Goal: Transaction & Acquisition: Download file/media

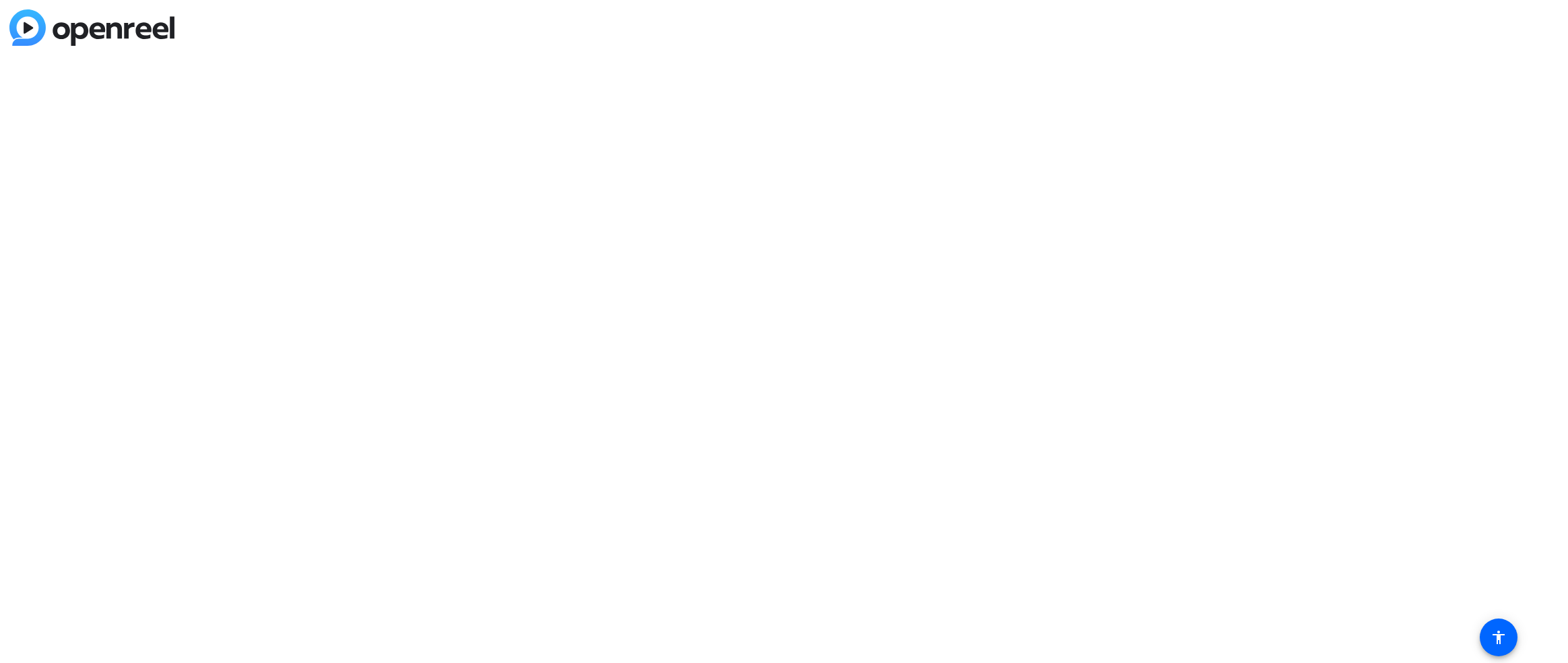
paste input "cbrask@travelweekly.com"
type input "cbrask@travelweekly.com"
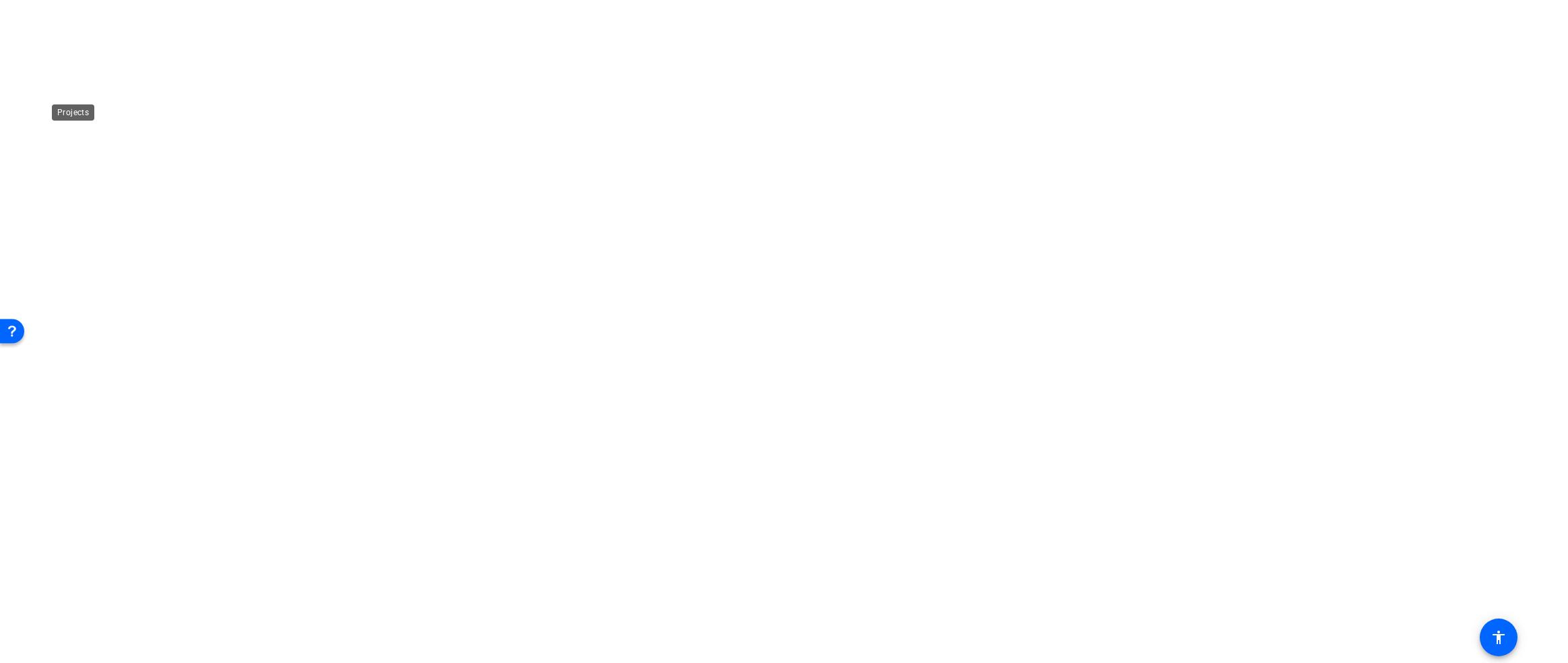
click at [755, 247] on div at bounding box center [784, 332] width 1568 height 663
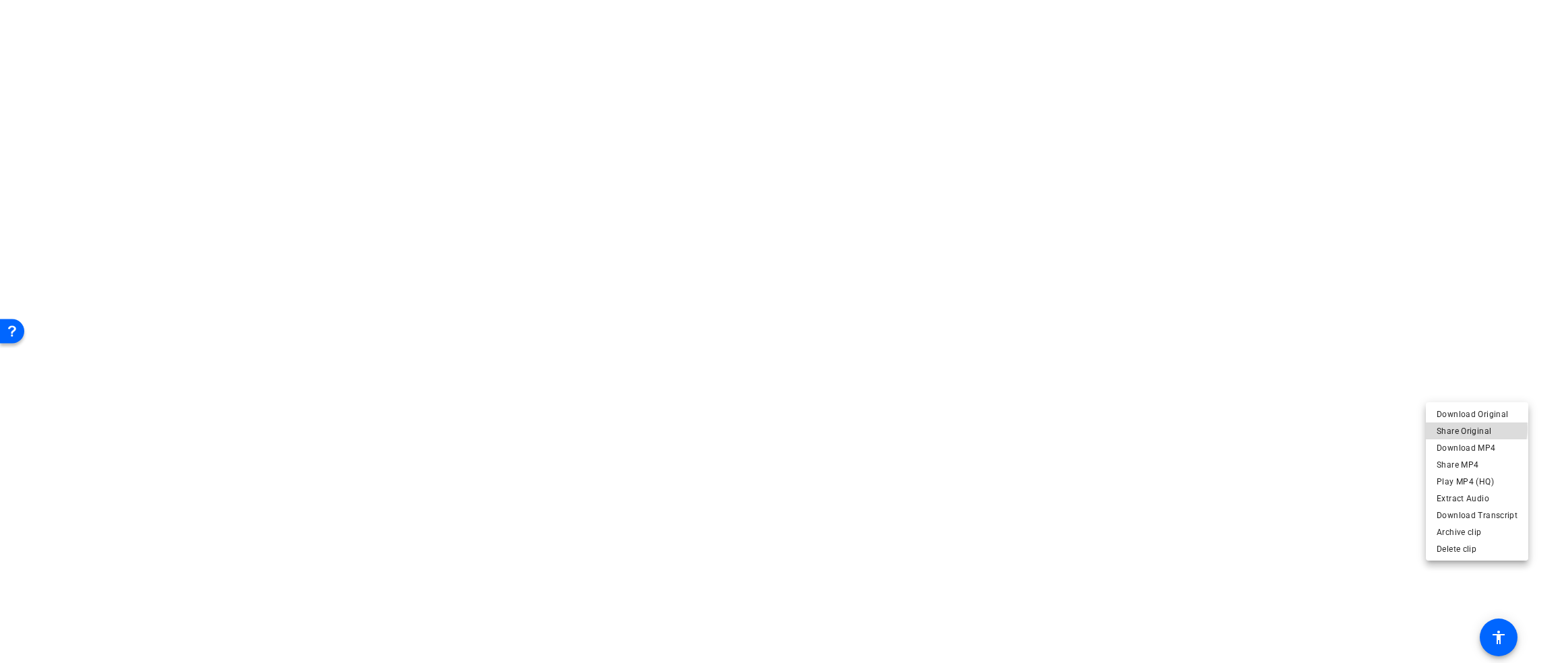
click at [1472, 429] on span "Share Original" at bounding box center [1477, 431] width 81 height 16
click at [1484, 410] on span "Download Original" at bounding box center [1477, 414] width 81 height 16
